Goal: Answer question/provide support

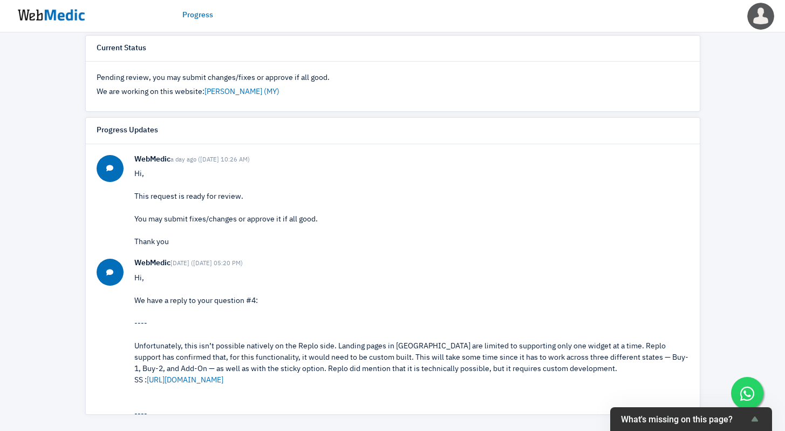
scroll to position [91, 0]
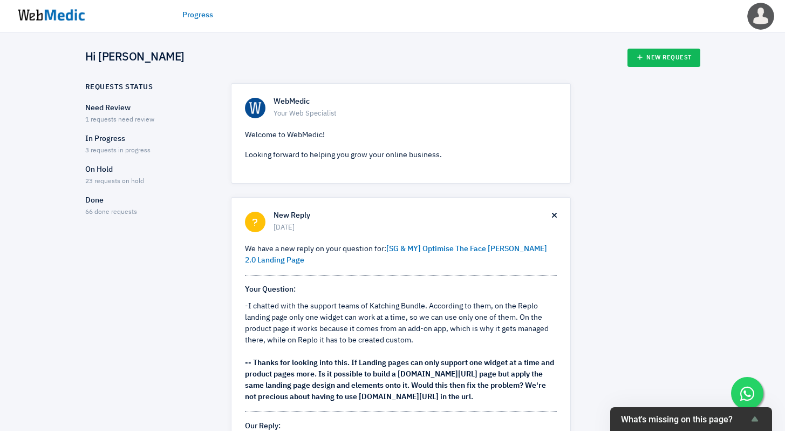
scroll to position [57, 0]
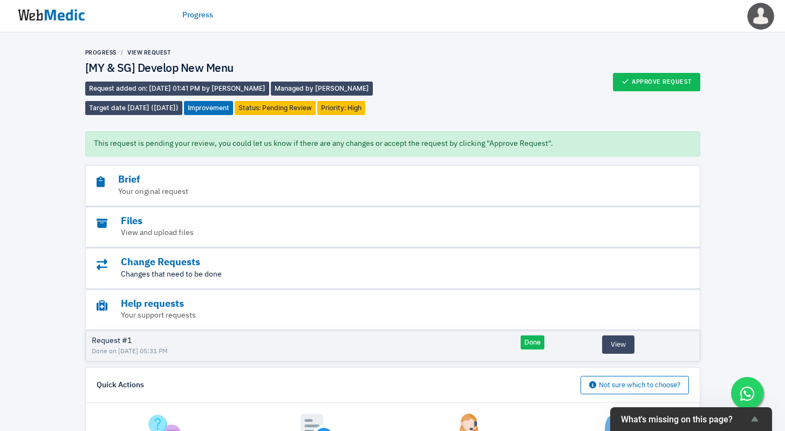
scroll to position [121, 0]
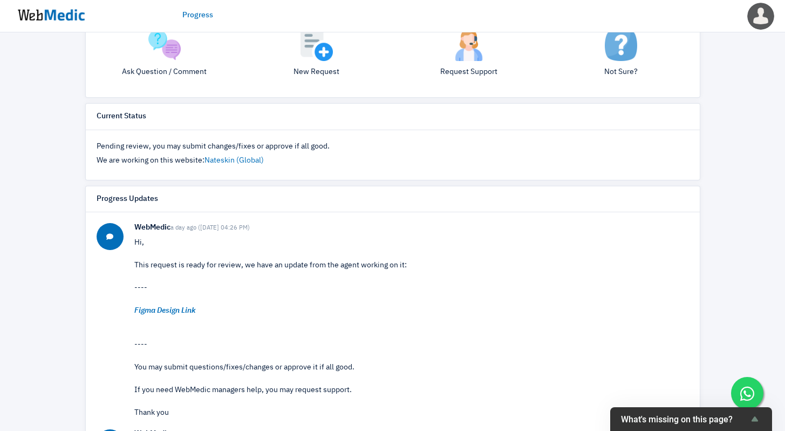
click at [177, 43] on img at bounding box center [164, 45] width 32 height 32
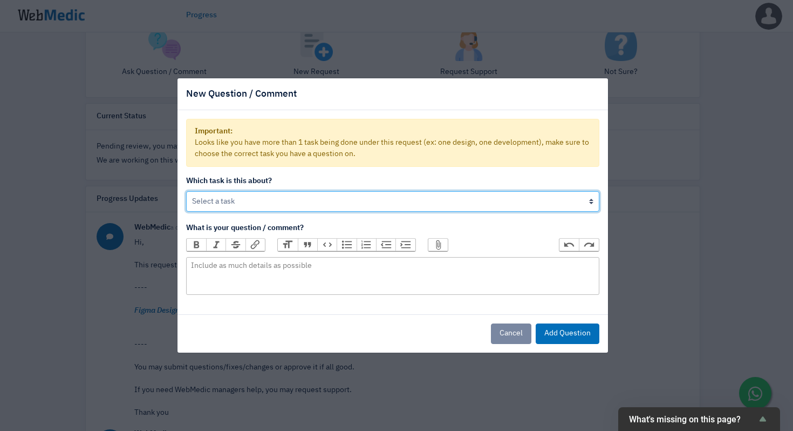
click at [290, 200] on select "[MY & SG] Develop New Menu Help on: [MY & SG] Tweak Design of New Menu" at bounding box center [392, 201] width 413 height 21
select select "utGzmNuBRtm2"
click at [186, 191] on select "[MY & SG] Develop New Menu Help on: [MY & SG] Tweak Design of New Menu" at bounding box center [392, 201] width 413 height 21
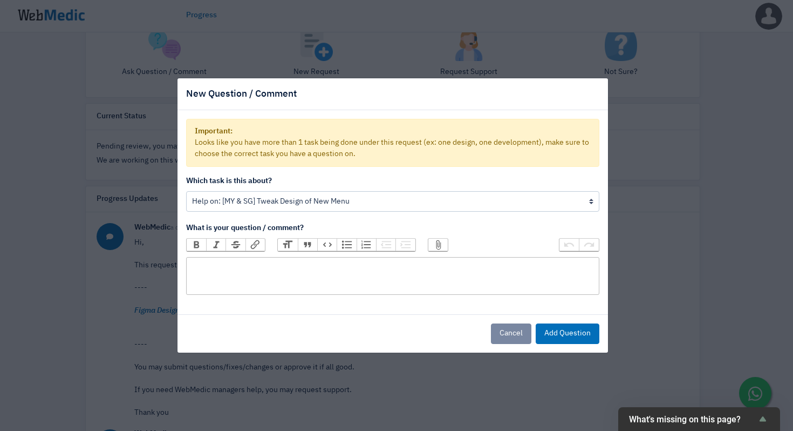
click at [294, 280] on trix-editor at bounding box center [392, 276] width 413 height 38
type trix-editor "<div>Hey</div>"
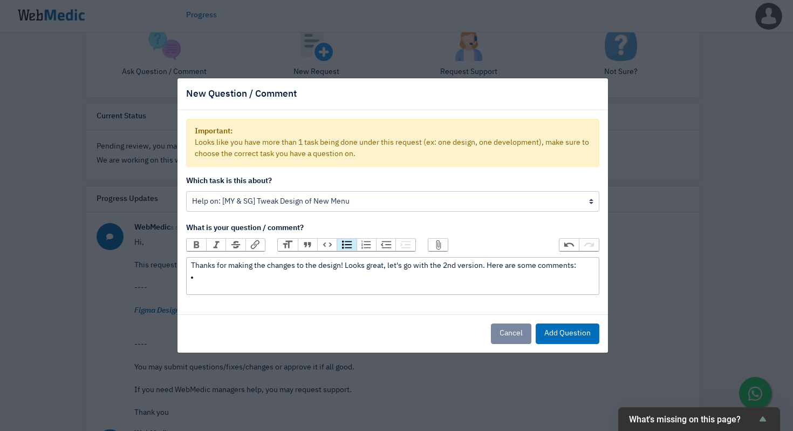
click at [344, 244] on button "Bullets" at bounding box center [346, 245] width 19 height 12
click at [483, 269] on div "Thanks for making the changes to the design! Looks great, let's go with the 2nd…" at bounding box center [392, 265] width 403 height 11
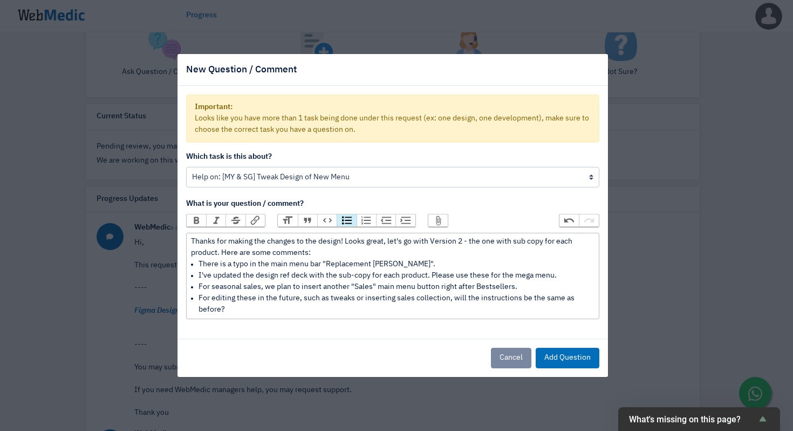
type trix-editor "<div>Thanks for making the changes to the design! Looks great, let's go with Ve…"
click at [570, 358] on button "Add Question" at bounding box center [568, 358] width 64 height 21
select select
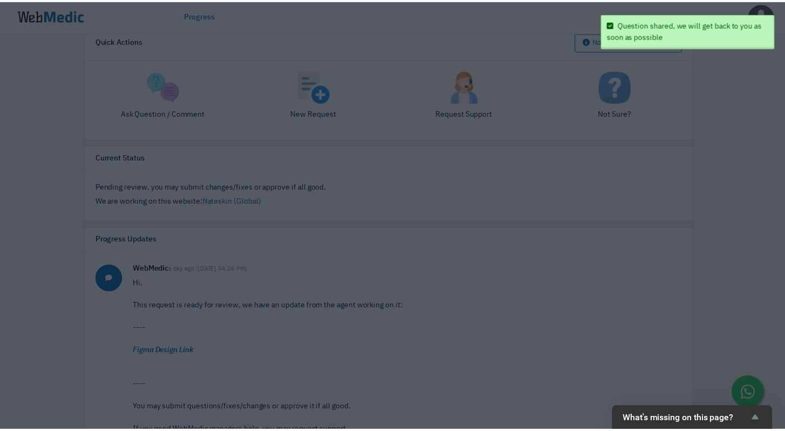
scroll to position [395, 0]
